Goal: Task Accomplishment & Management: Manage account settings

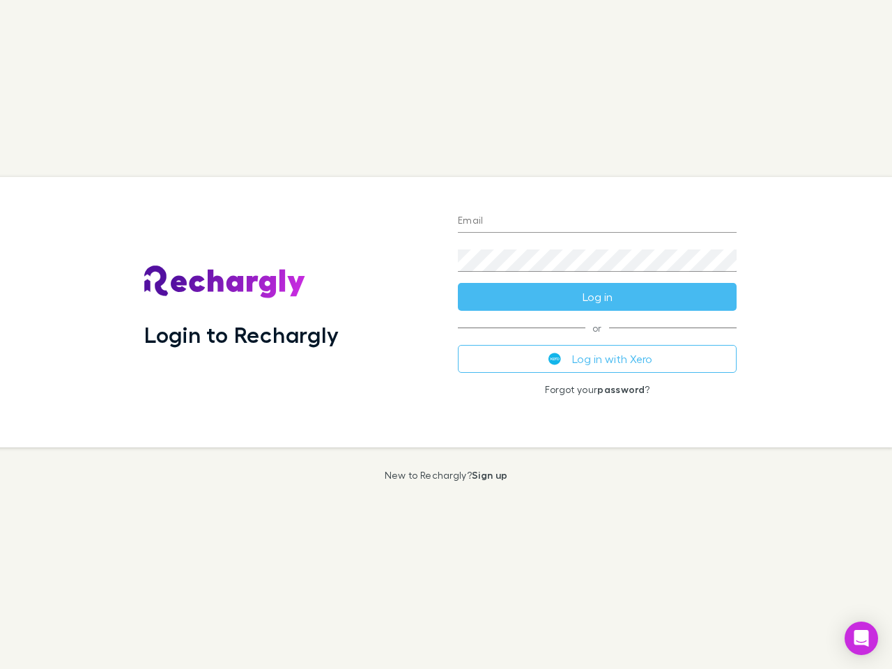
click at [446, 334] on div "Login to Rechargly" at bounding box center [290, 312] width 314 height 270
click at [597, 222] on input "Email" at bounding box center [597, 221] width 279 height 22
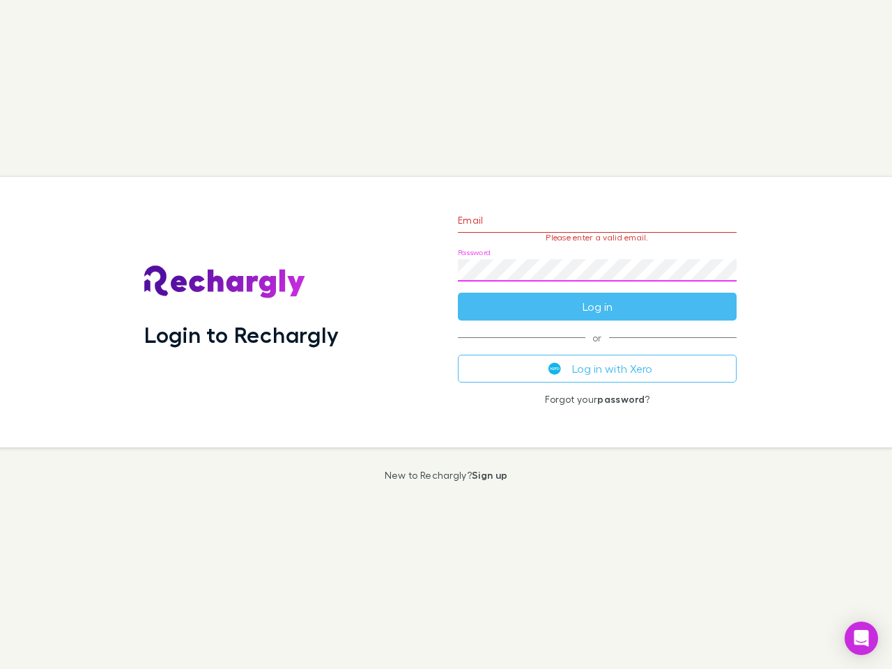
click at [597, 297] on form "Email Please enter a valid email. Password Log in" at bounding box center [597, 259] width 279 height 121
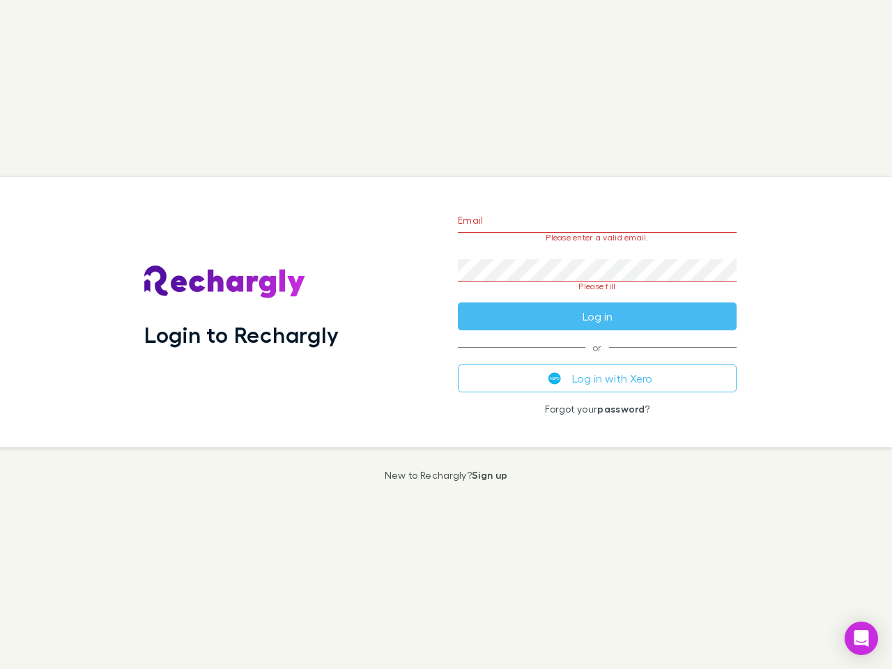
click at [597, 359] on div "Email Please enter a valid email. Password Please fill Log in or Log in with Xe…" at bounding box center [597, 312] width 301 height 270
click at [861, 638] on icon "Open Intercom Messenger" at bounding box center [861, 638] width 15 height 17
